Goal: Task Accomplishment & Management: Manage account settings

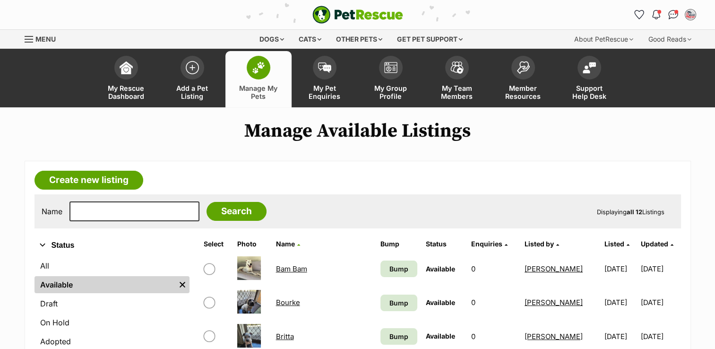
click at [297, 303] on link "Bourke" at bounding box center [288, 302] width 24 height 9
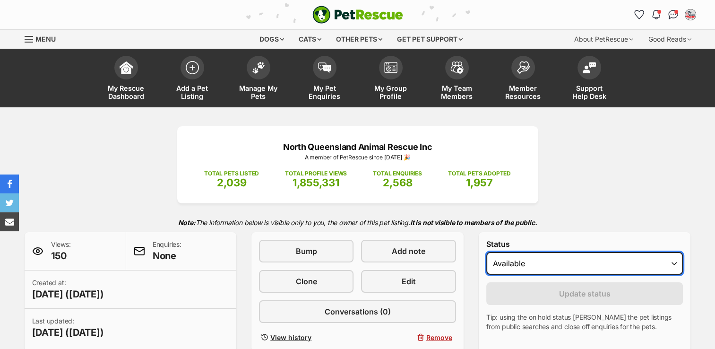
click at [542, 268] on select "Draft Available On hold Adopted" at bounding box center [584, 263] width 197 height 23
select select "rehomed"
click at [486, 252] on select "Draft Available On hold Adopted" at bounding box center [584, 263] width 197 height 23
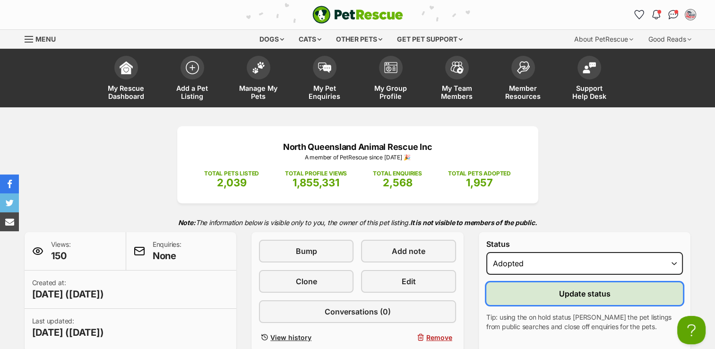
click at [569, 295] on span "Update status" at bounding box center [584, 293] width 51 height 11
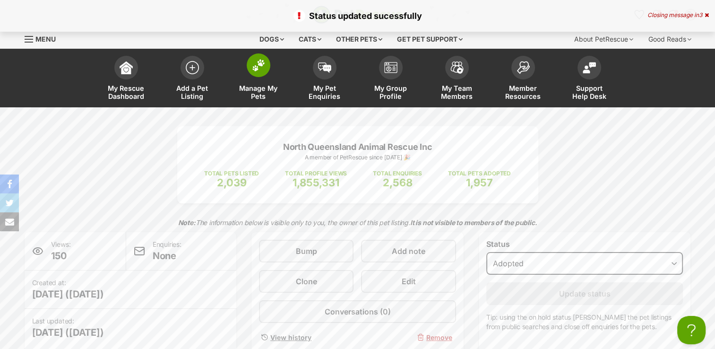
click at [257, 65] on img at bounding box center [258, 65] width 13 height 12
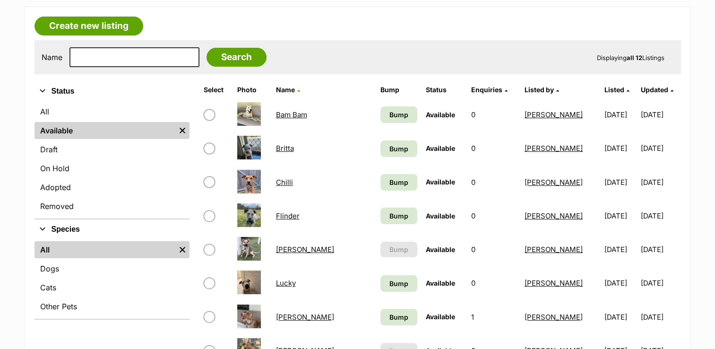
scroll to position [160, 0]
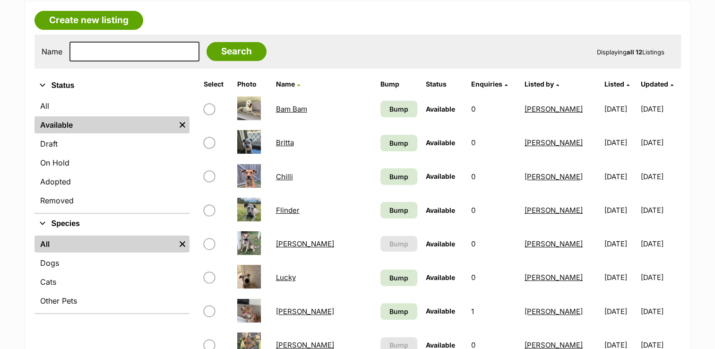
click at [285, 141] on link "Britta" at bounding box center [285, 142] width 18 height 9
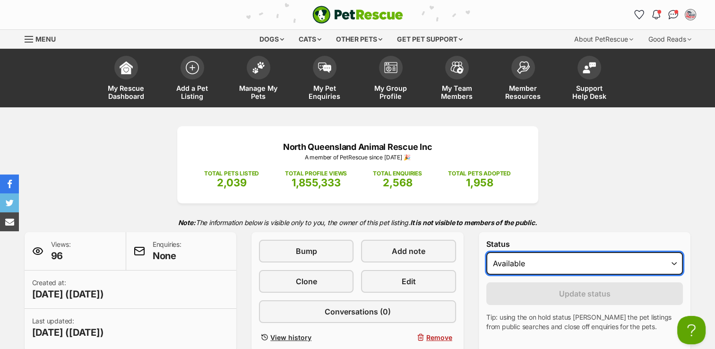
click at [521, 262] on select "Draft Available On hold Adopted" at bounding box center [584, 263] width 197 height 23
select select "rehomed"
click at [486, 252] on select "Draft Available On hold Adopted" at bounding box center [584, 263] width 197 height 23
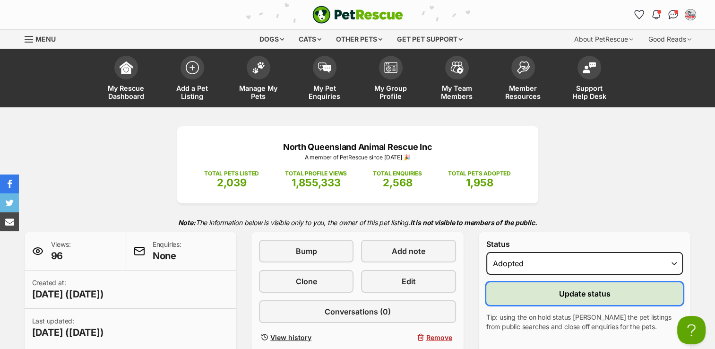
click at [557, 295] on button "Update status" at bounding box center [584, 293] width 197 height 23
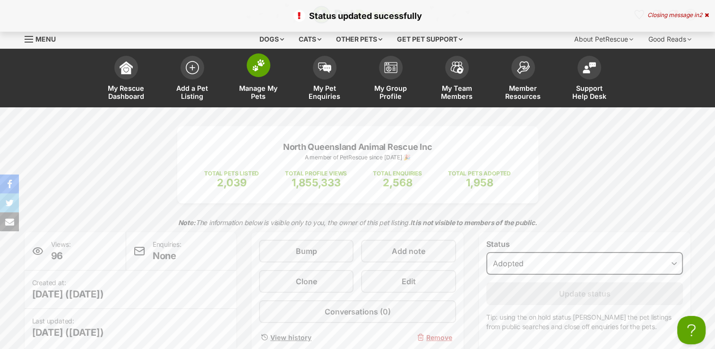
click at [261, 65] on img at bounding box center [258, 65] width 13 height 12
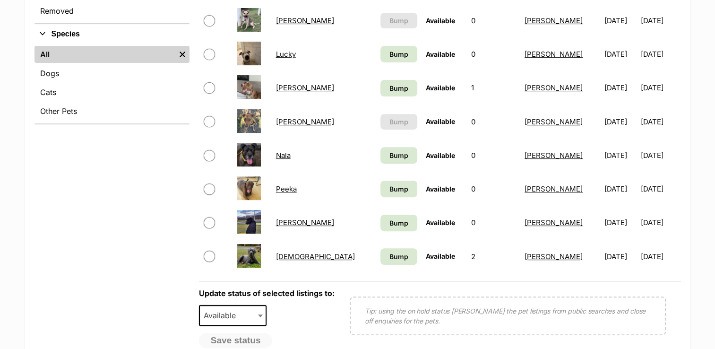
scroll to position [356, 0]
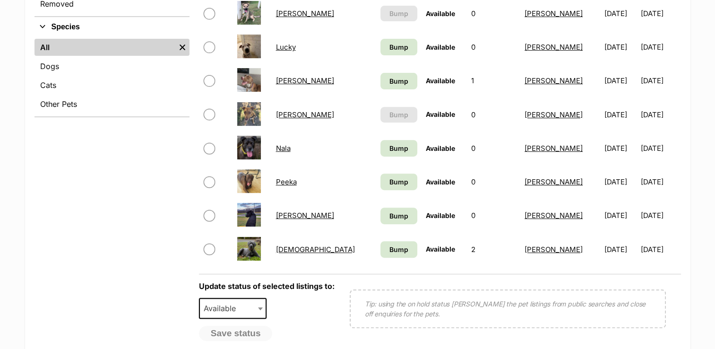
click at [287, 148] on link "Nala" at bounding box center [283, 148] width 15 height 9
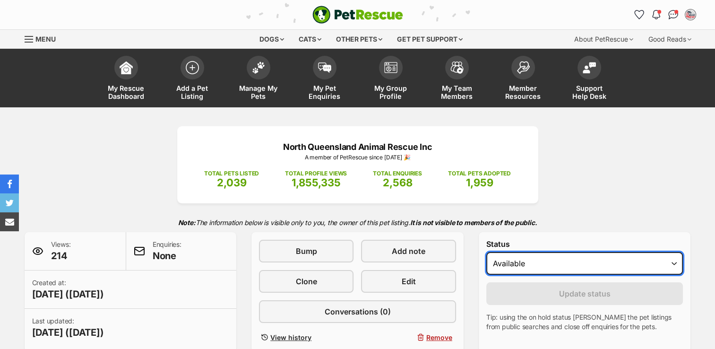
click at [514, 262] on select "Draft Available On hold Adopted" at bounding box center [584, 263] width 197 height 23
select select "rehomed"
click at [486, 252] on select "Draft Available On hold Adopted" at bounding box center [584, 263] width 197 height 23
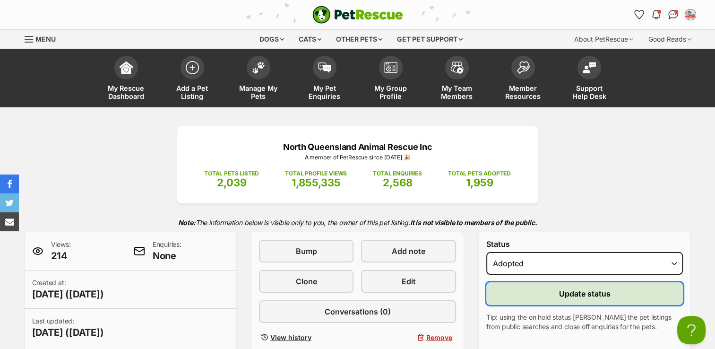
click at [565, 292] on span "Update status" at bounding box center [584, 293] width 51 height 11
